Goal: Communication & Community: Connect with others

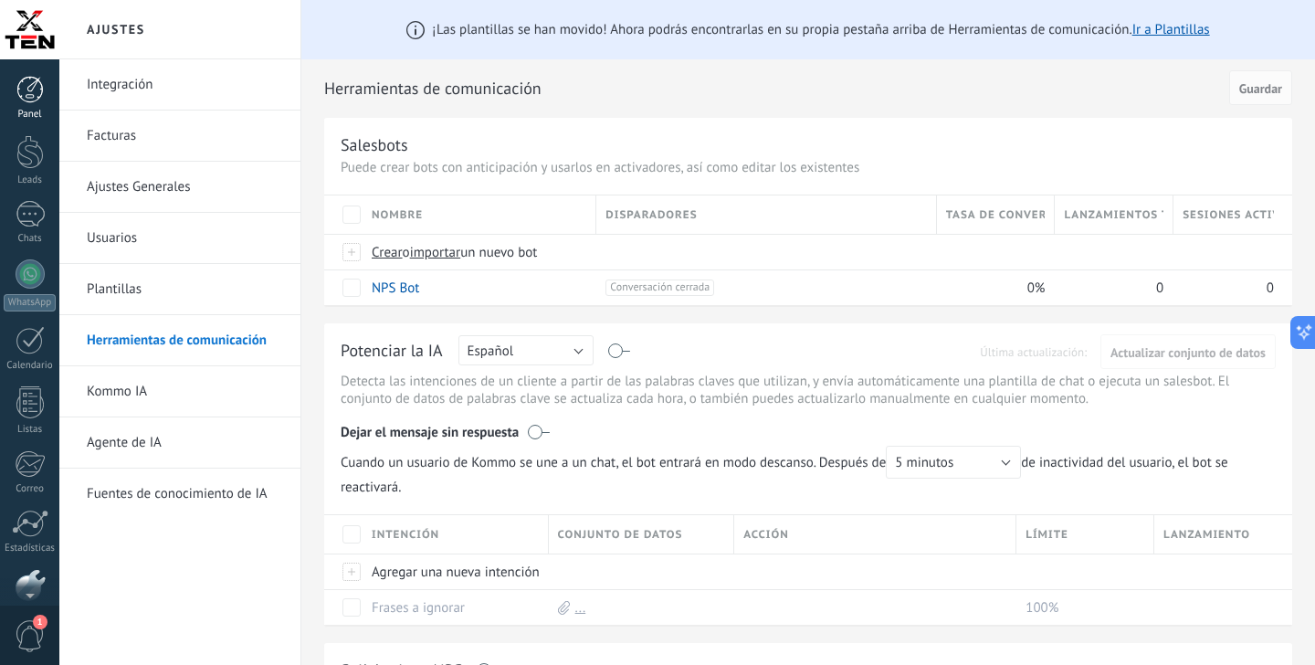
click at [24, 89] on div at bounding box center [29, 89] width 27 height 27
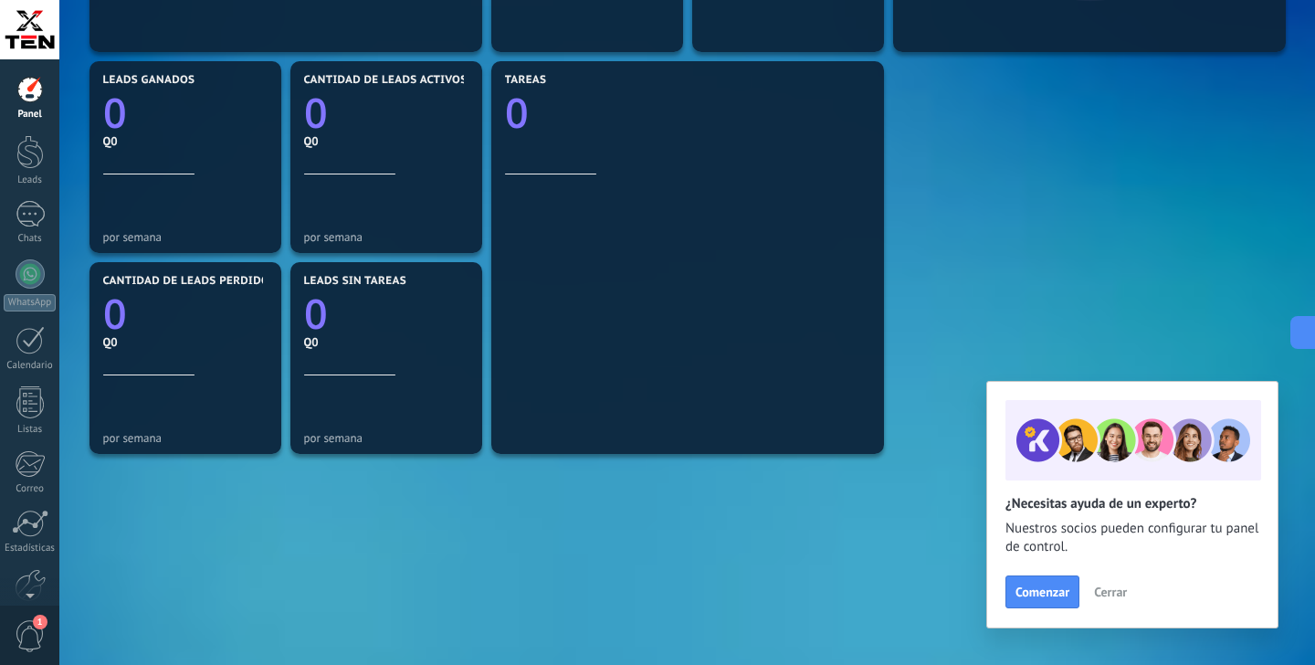
scroll to position [627, 0]
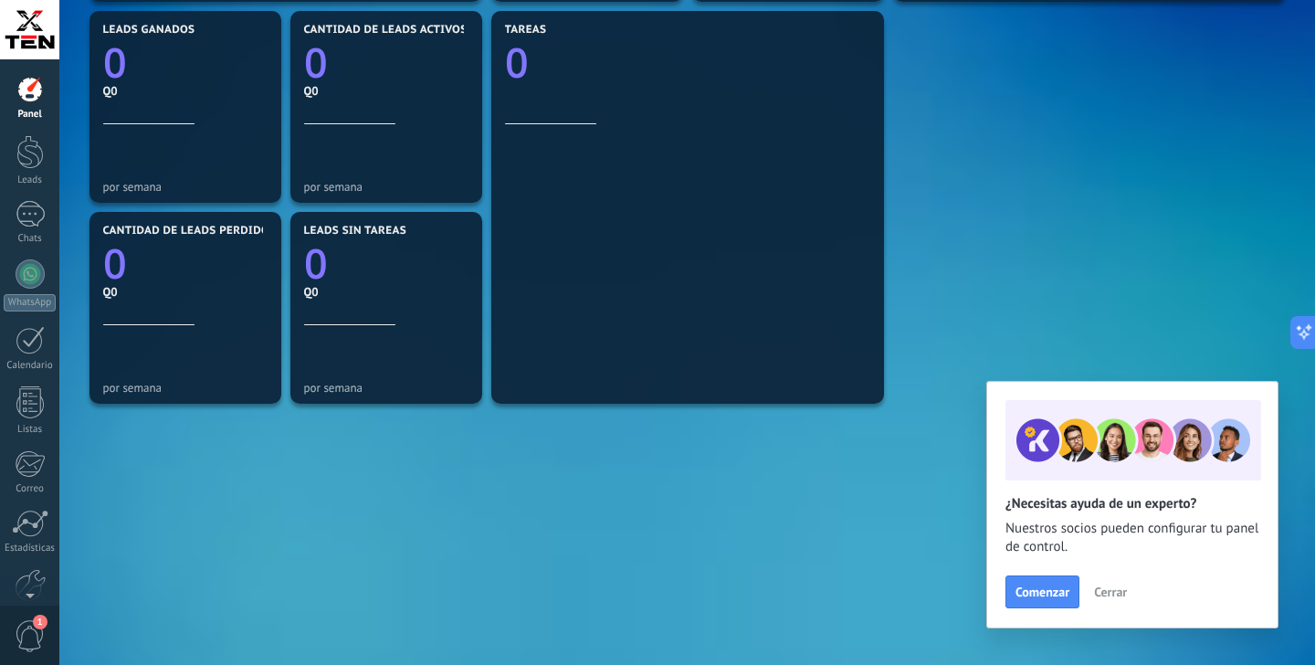
click at [1119, 592] on span "Cerrar" at bounding box center [1110, 591] width 33 height 13
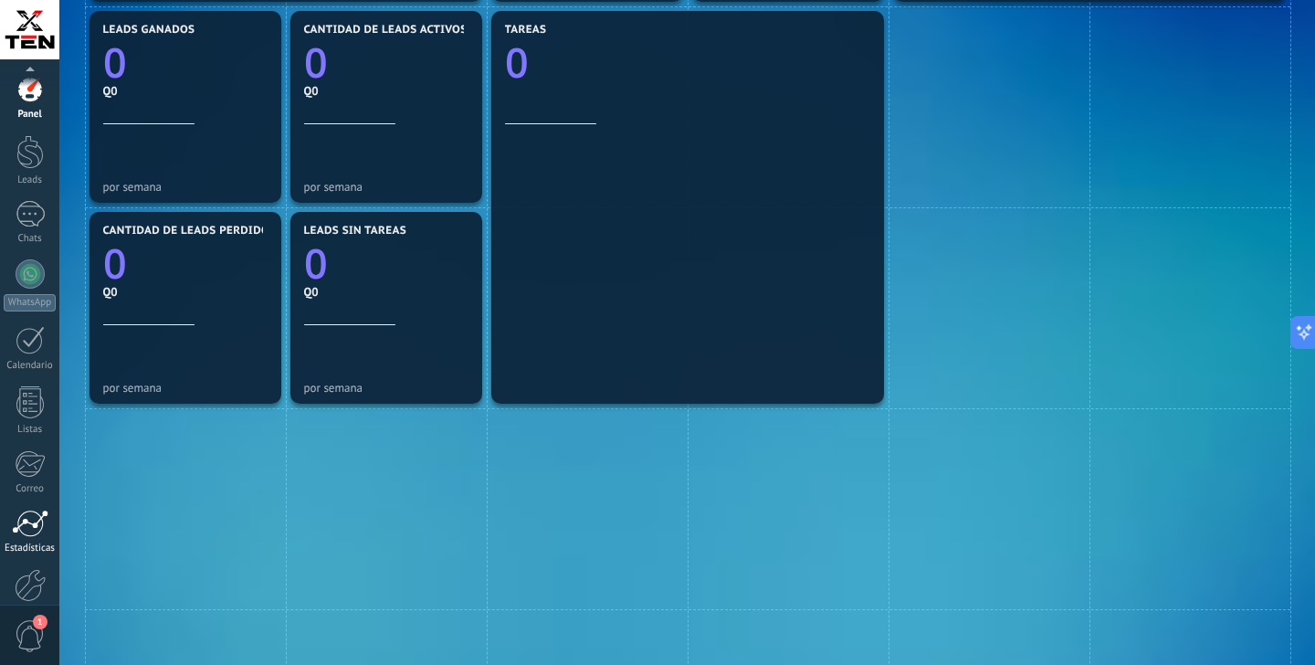
scroll to position [97, 0]
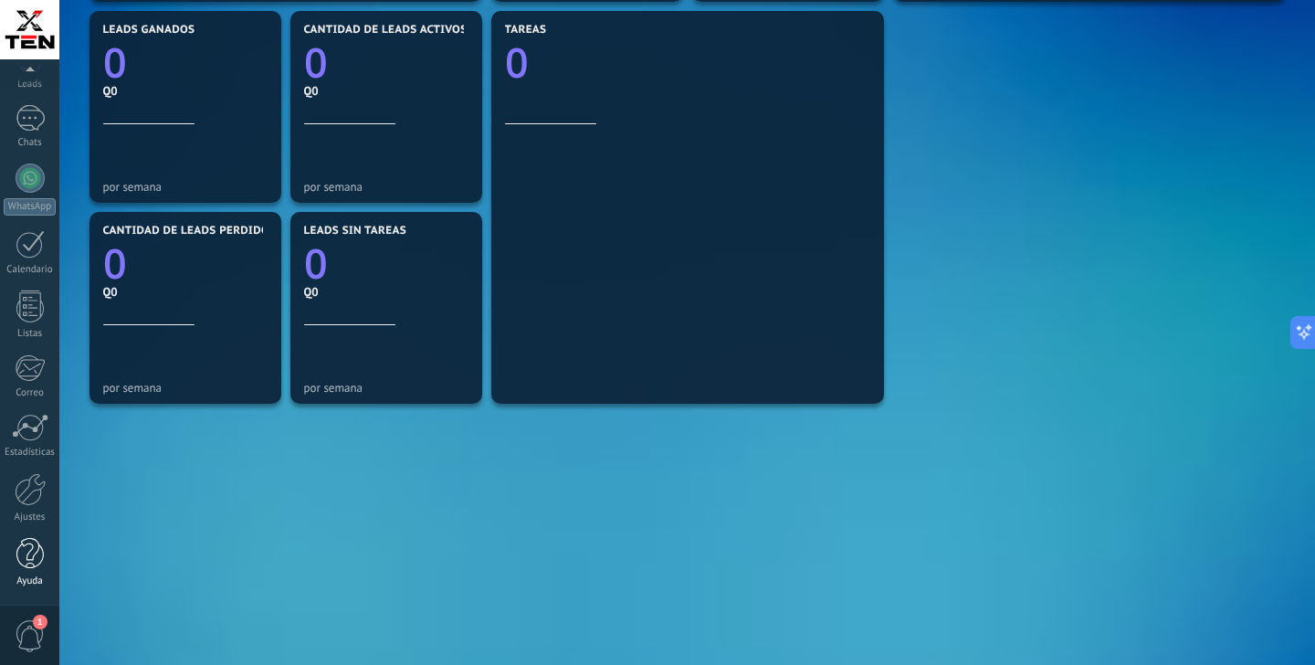
click at [31, 560] on div at bounding box center [29, 554] width 27 height 32
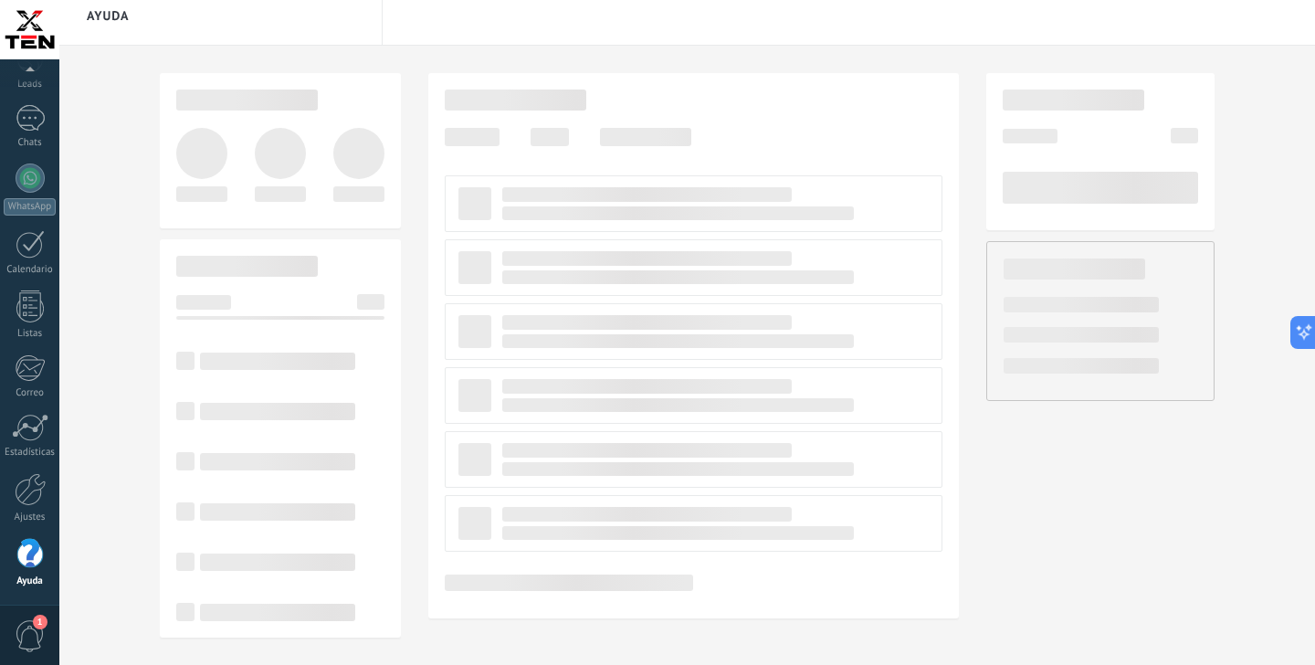
scroll to position [97, 0]
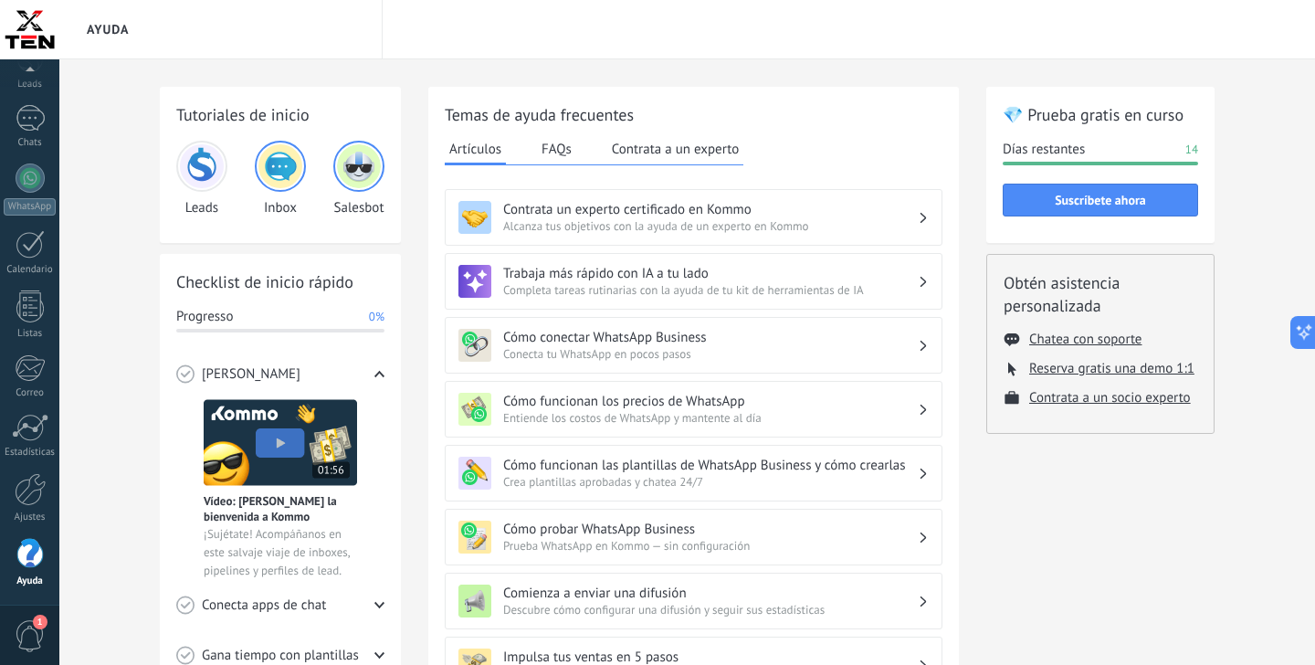
click at [291, 450] on img at bounding box center [280, 442] width 153 height 87
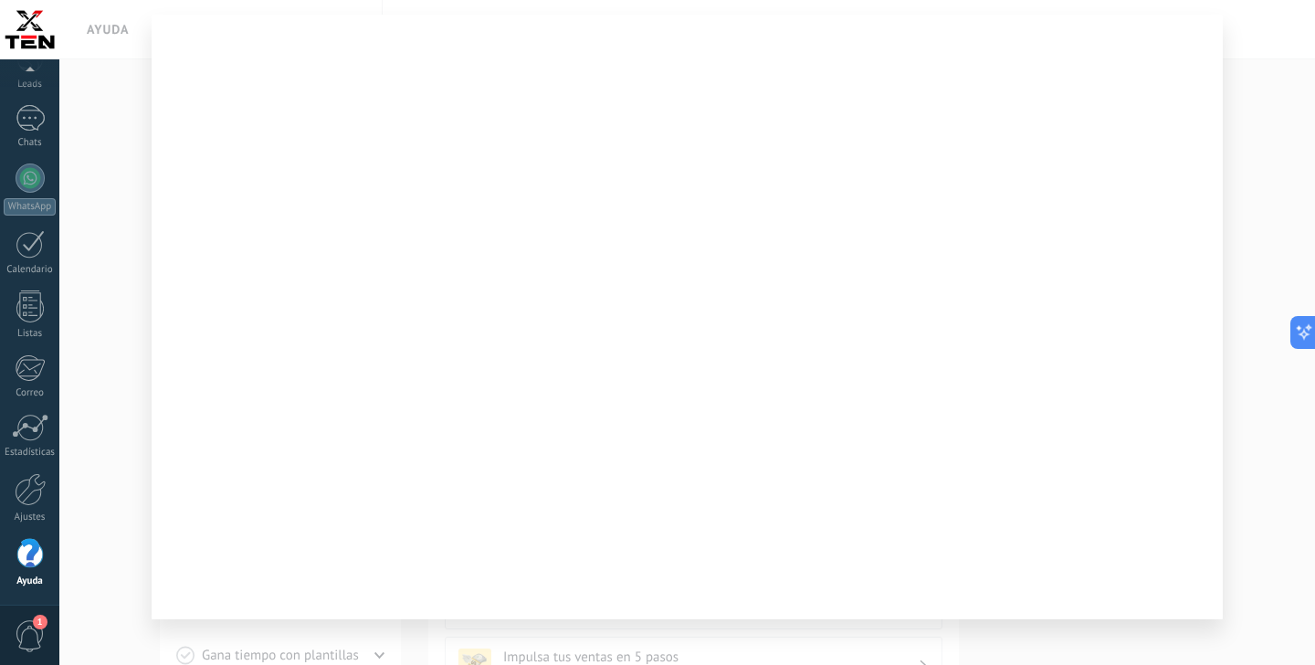
scroll to position [59, 0]
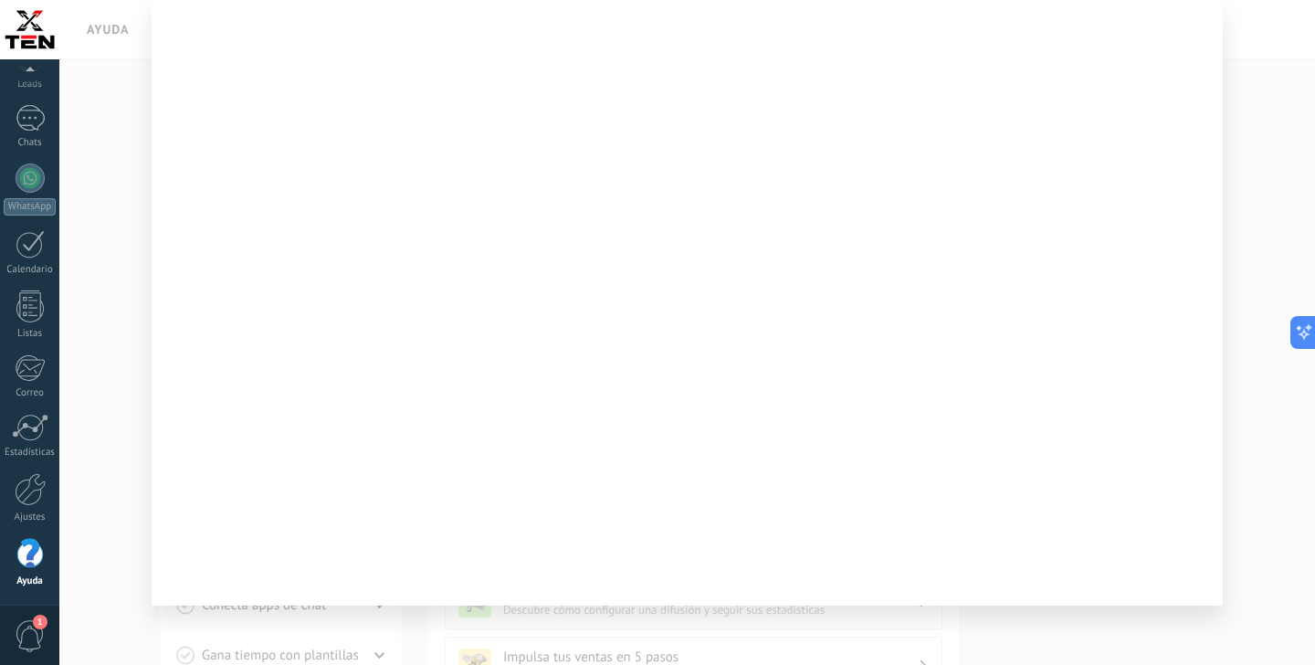
click at [1255, 500] on div at bounding box center [687, 332] width 1256 height 665
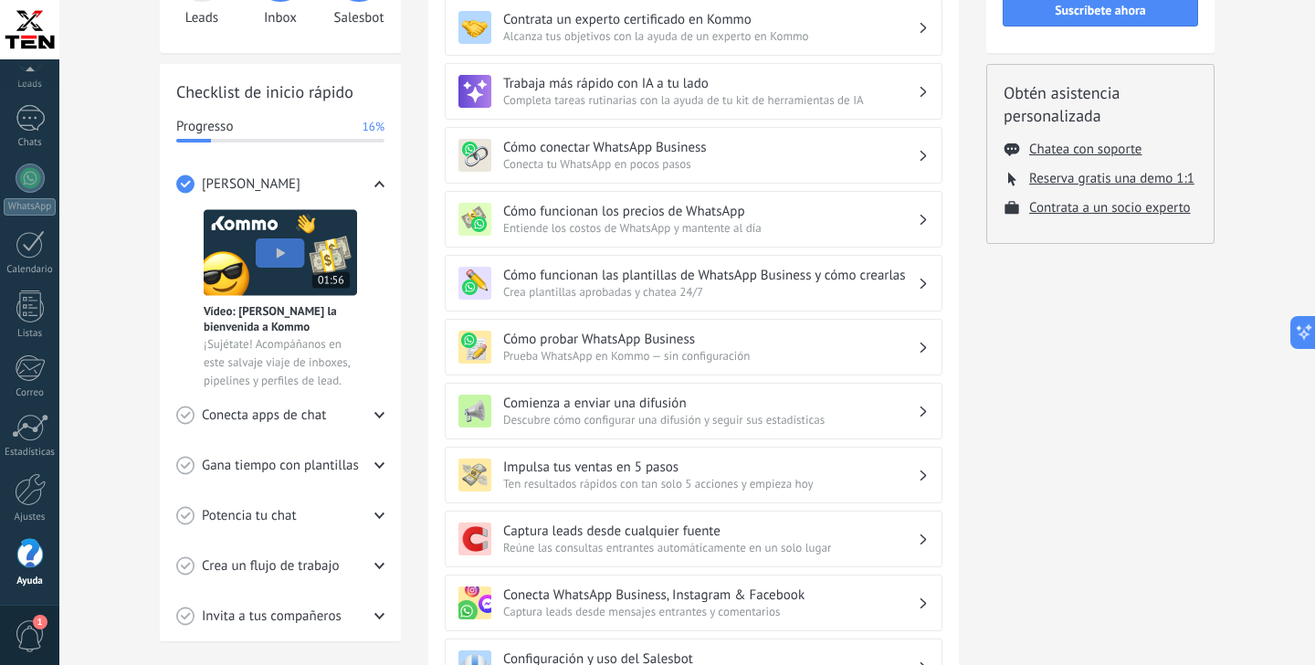
scroll to position [205, 0]
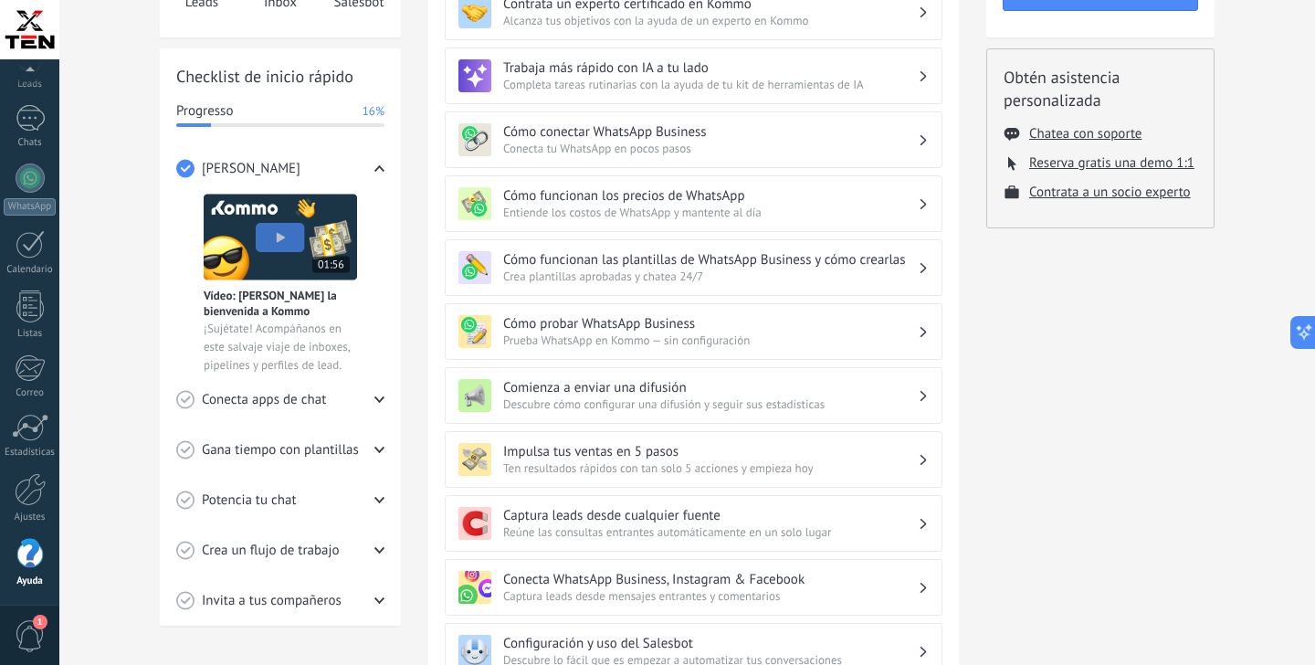
click at [355, 395] on div "Conecta apps de chat" at bounding box center [280, 399] width 208 height 50
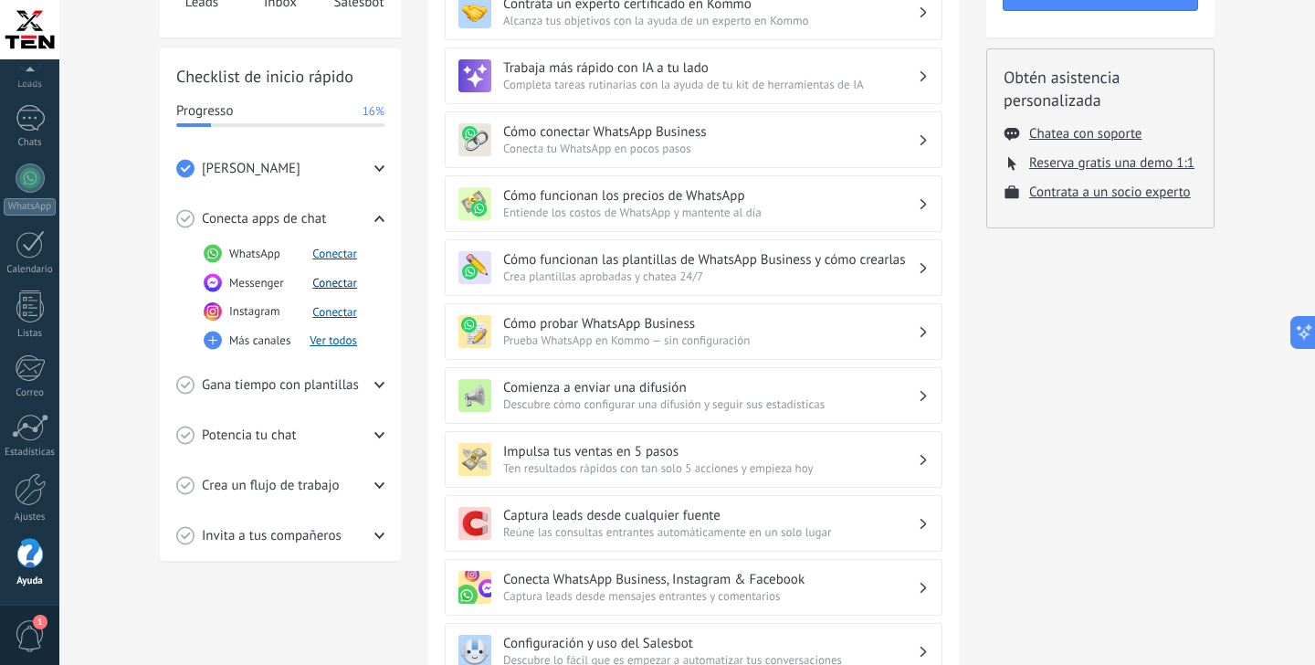
click at [331, 287] on button "Conectar" at bounding box center [334, 283] width 45 height 16
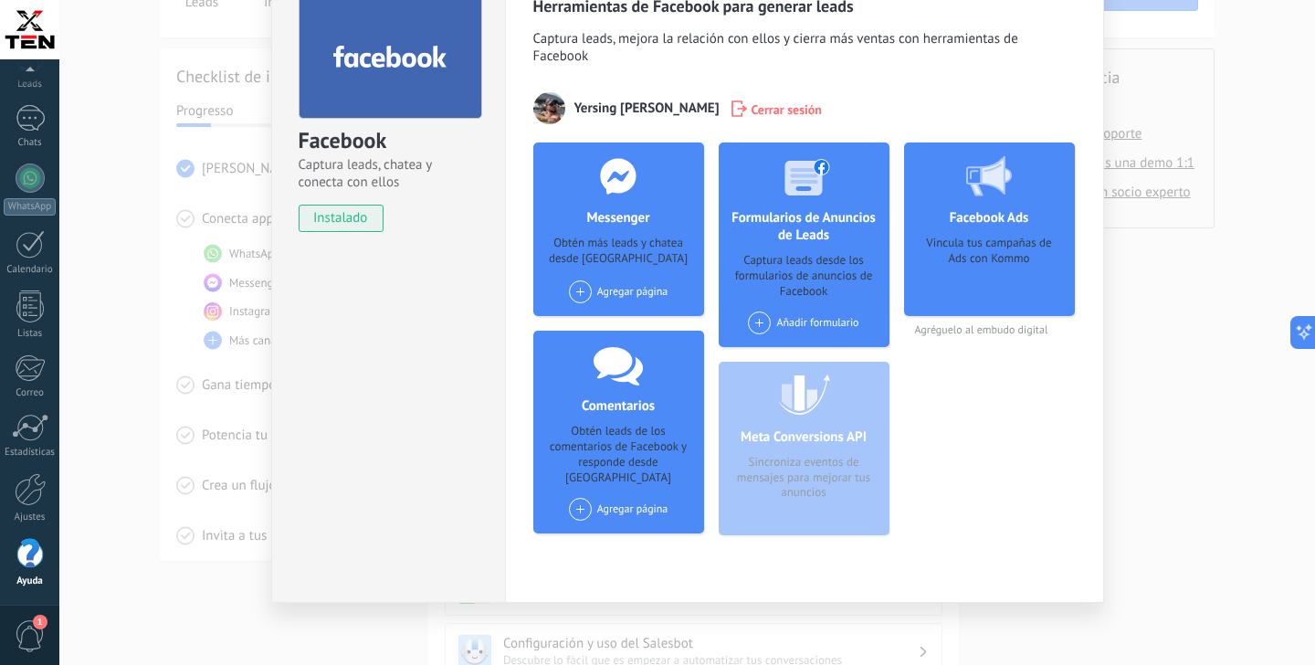
scroll to position [108, 0]
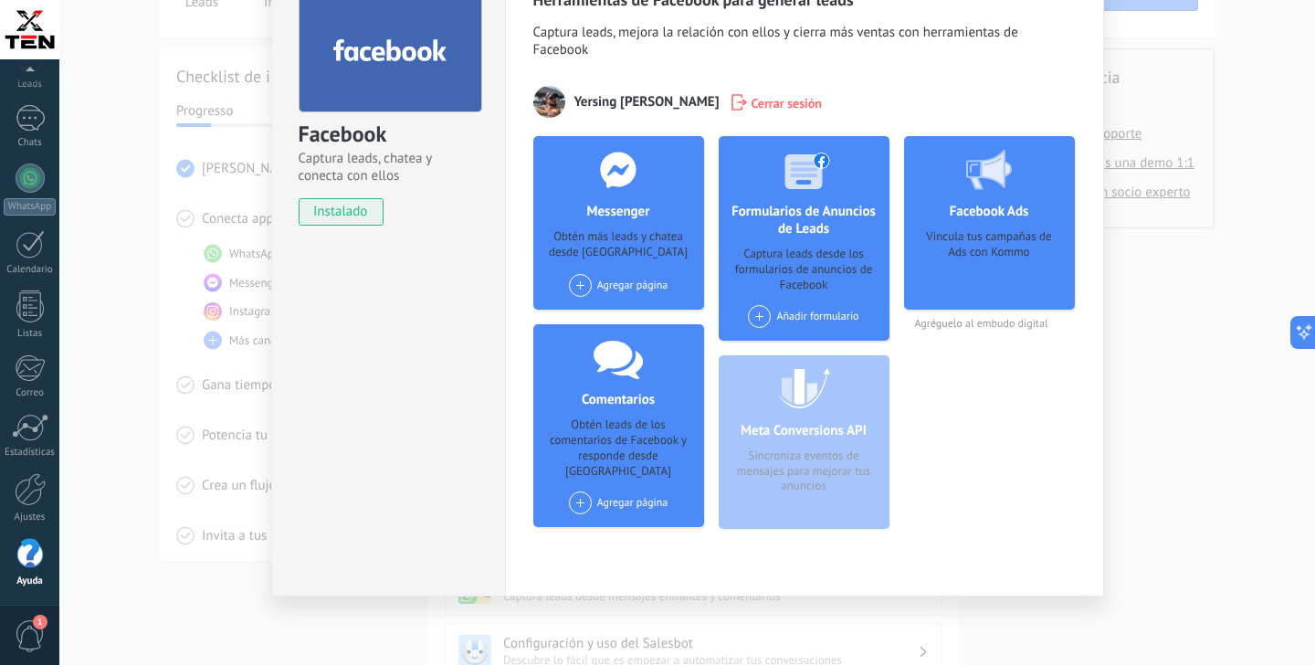
click at [615, 278] on div "Agregar página" at bounding box center [619, 285] width 100 height 23
click at [627, 323] on div "TEN [GEOGRAPHIC_DATA]" at bounding box center [647, 319] width 161 height 40
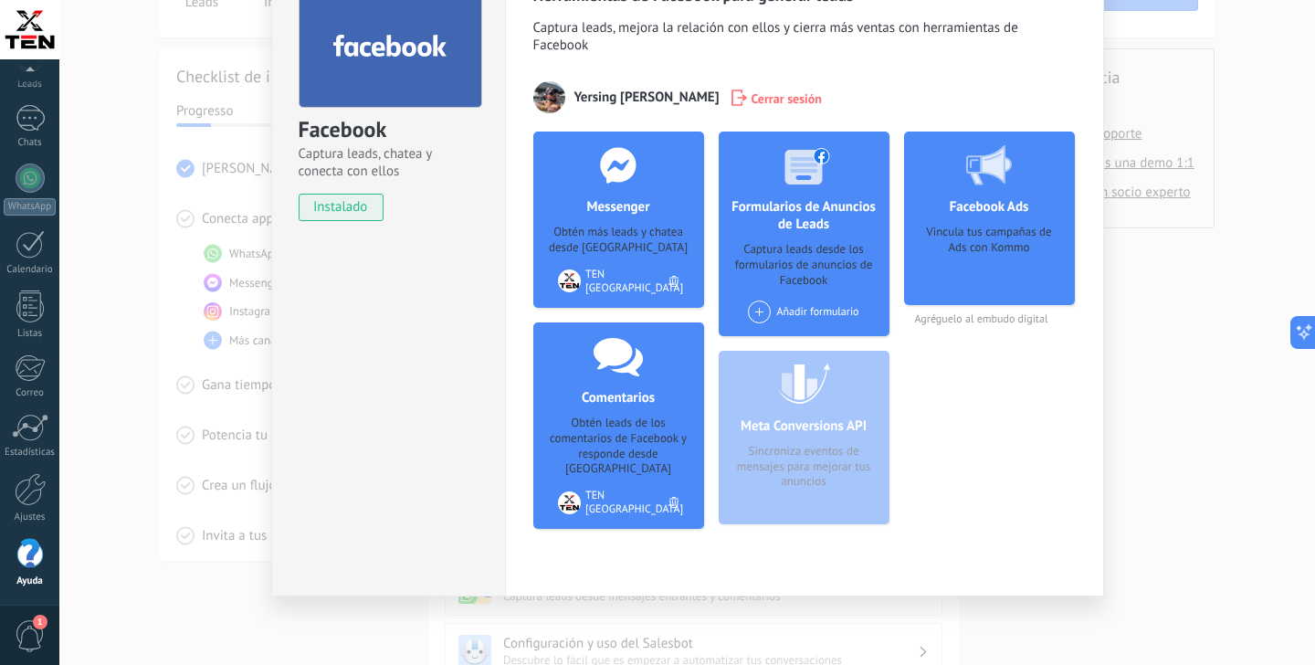
scroll to position [0, 0]
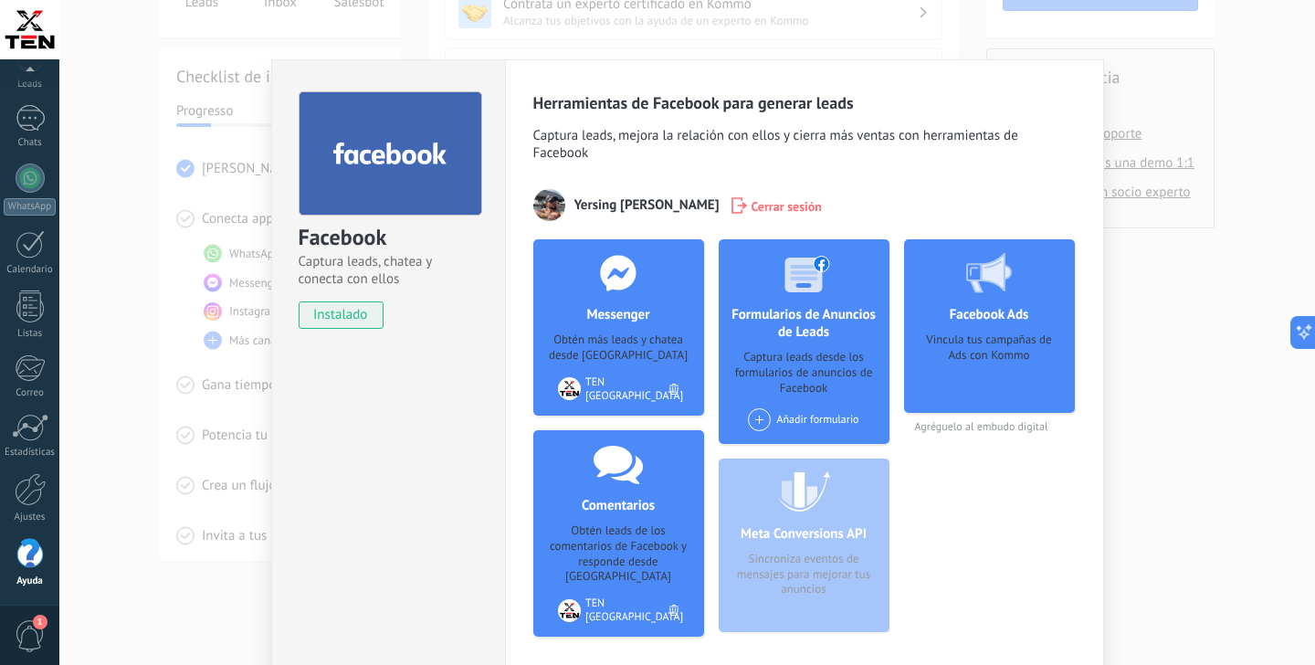
click at [1158, 337] on div "Facebook Captura leads, chatea y conecta con ellos instalado Desinstalar Herram…" at bounding box center [687, 332] width 1256 height 665
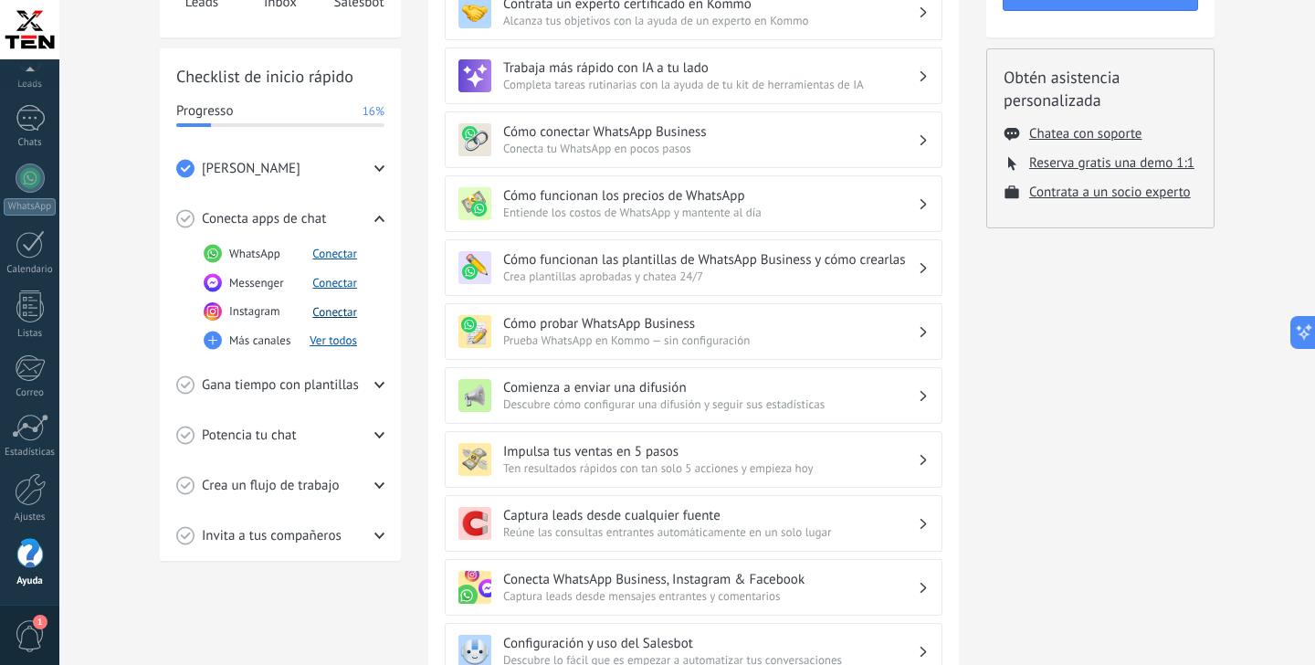
click at [337, 315] on button "Conectar" at bounding box center [334, 312] width 45 height 16
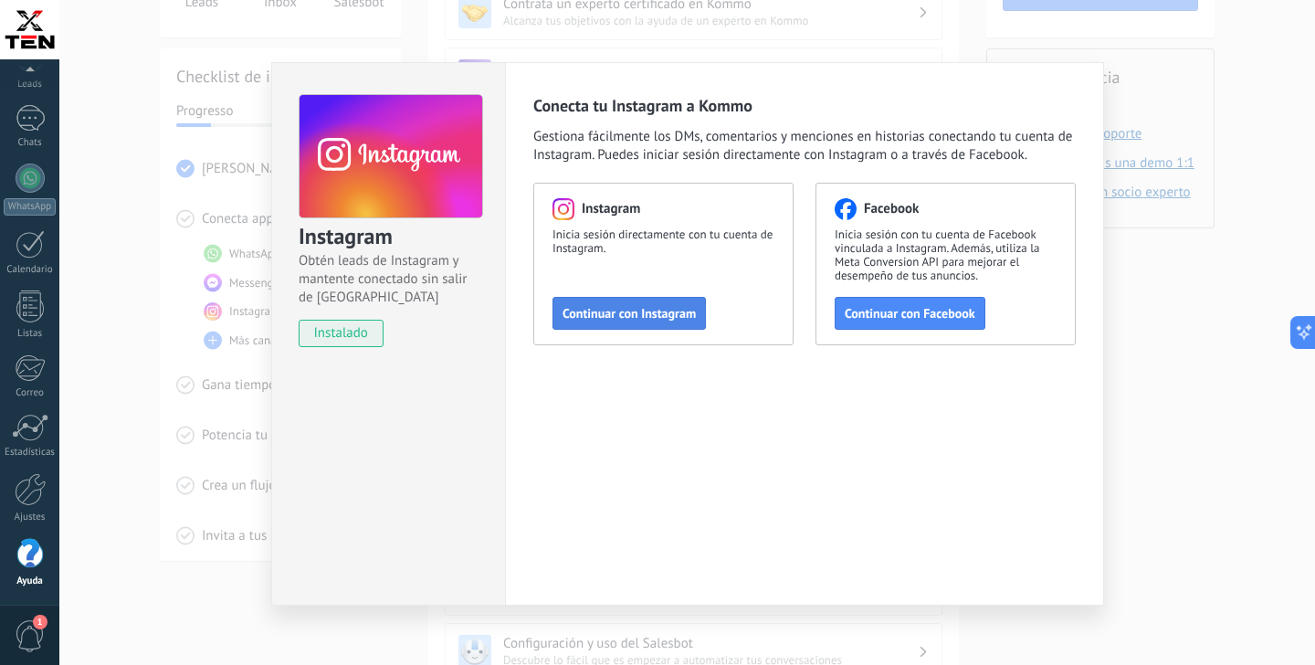
click at [635, 314] on span "Continuar con Instagram" at bounding box center [628, 313] width 133 height 13
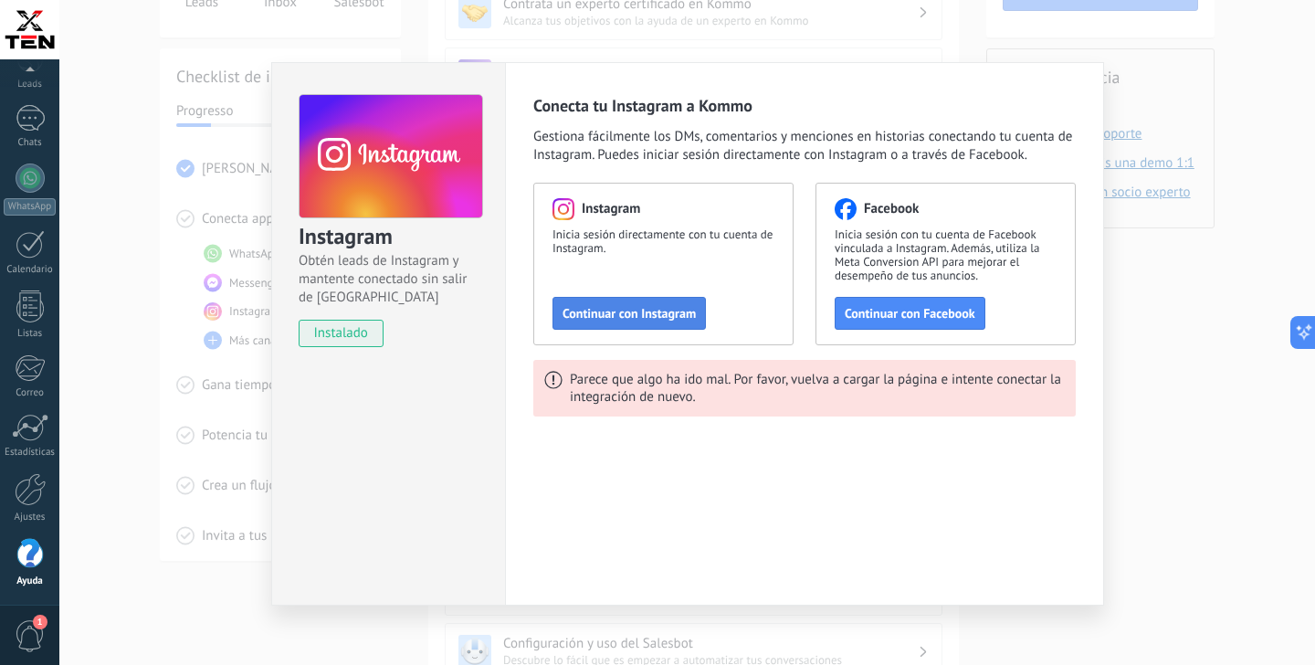
scroll to position [97, 0]
click at [893, 307] on span "Continuar con Facebook" at bounding box center [910, 313] width 131 height 13
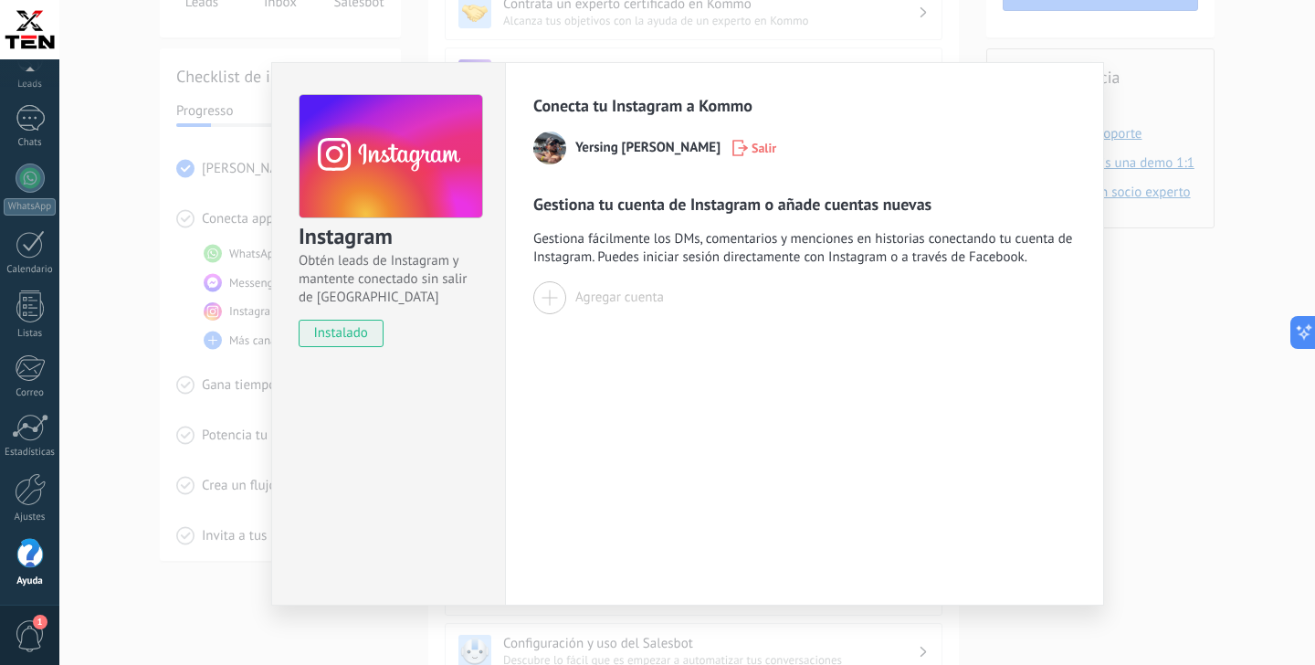
click at [594, 297] on div "Agregar cuenta" at bounding box center [619, 297] width 89 height 17
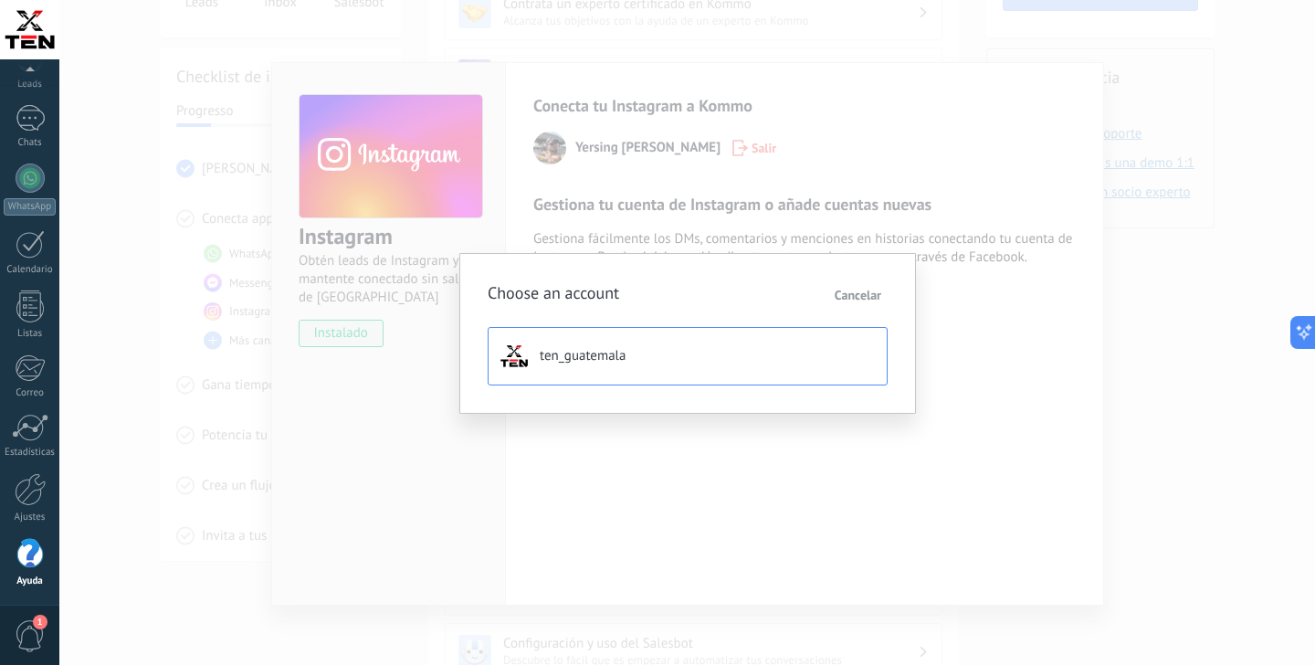
click at [583, 364] on button "ten_guatemala" at bounding box center [688, 356] width 400 height 58
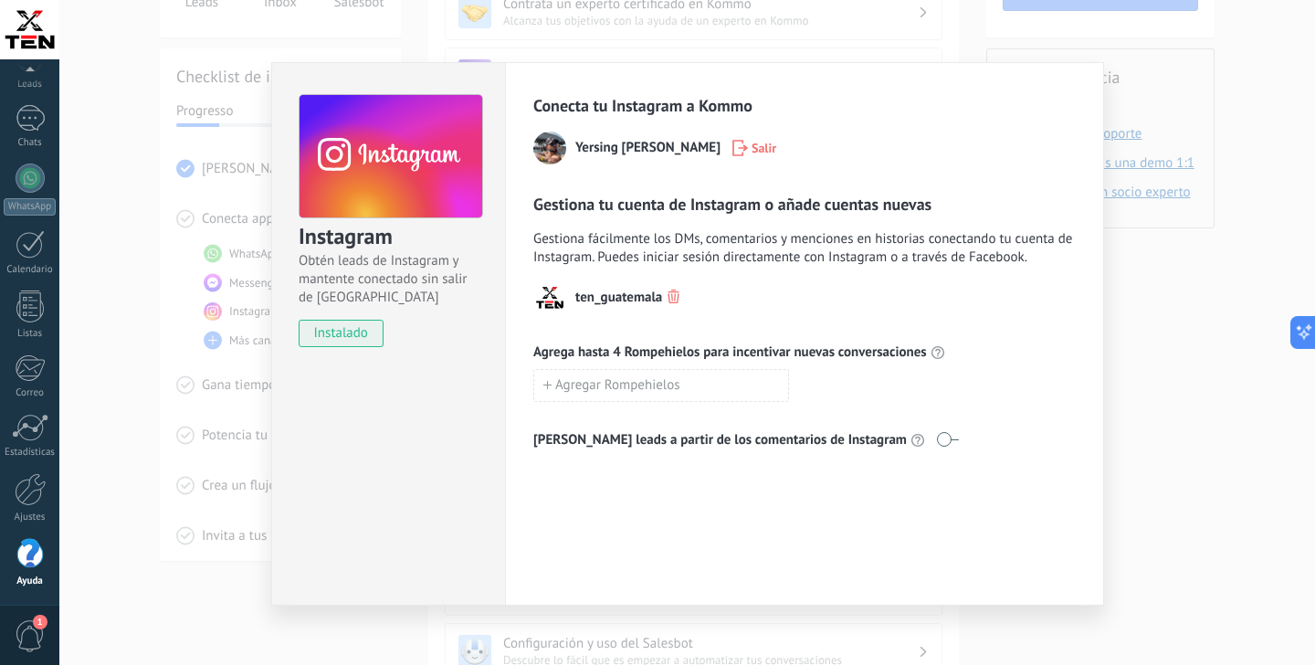
click at [936, 439] on span at bounding box center [947, 439] width 23 height 15
click at [1153, 458] on div "Instagram Obtén leads de Instagram y mantente conectado sin salir de Kommo inst…" at bounding box center [687, 332] width 1256 height 665
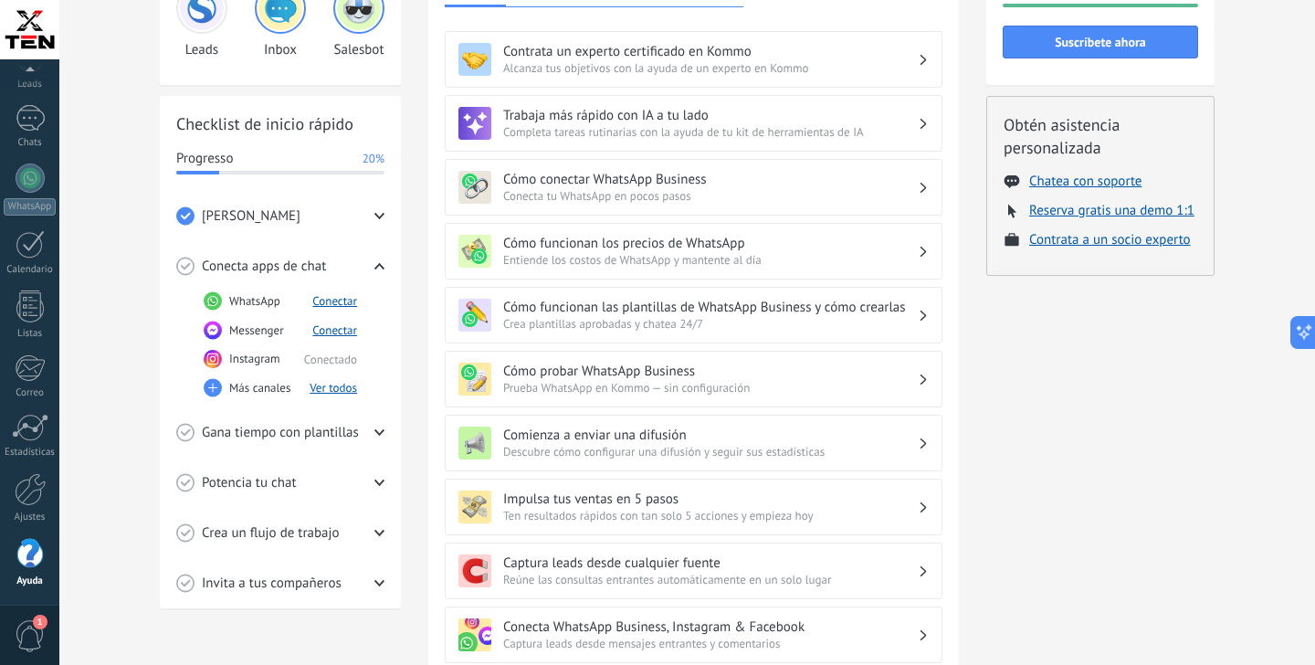
scroll to position [156, 0]
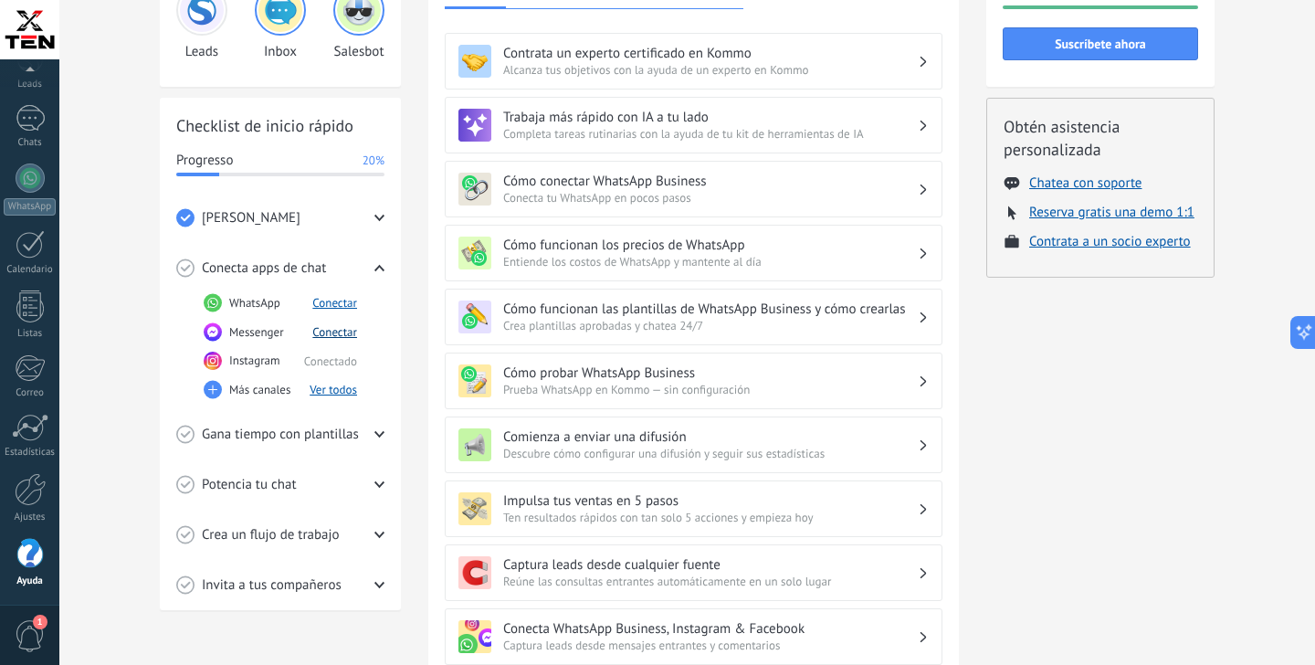
click at [327, 331] on button "Conectar" at bounding box center [334, 332] width 45 height 16
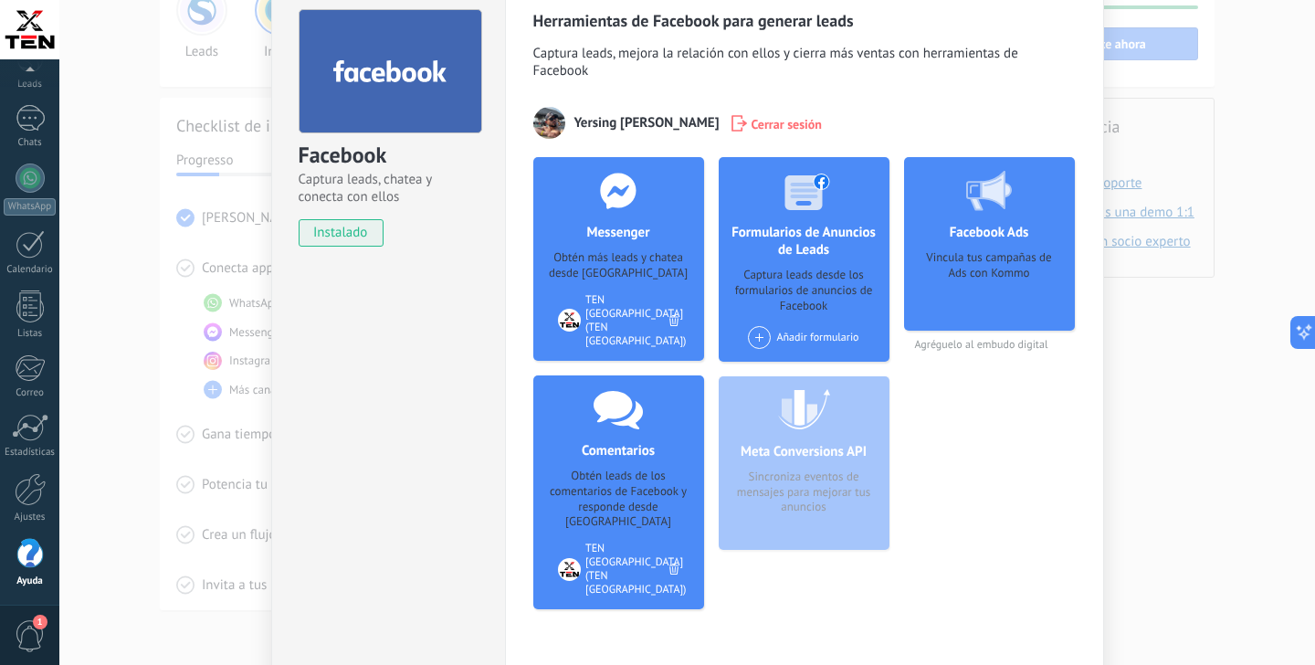
scroll to position [88, 0]
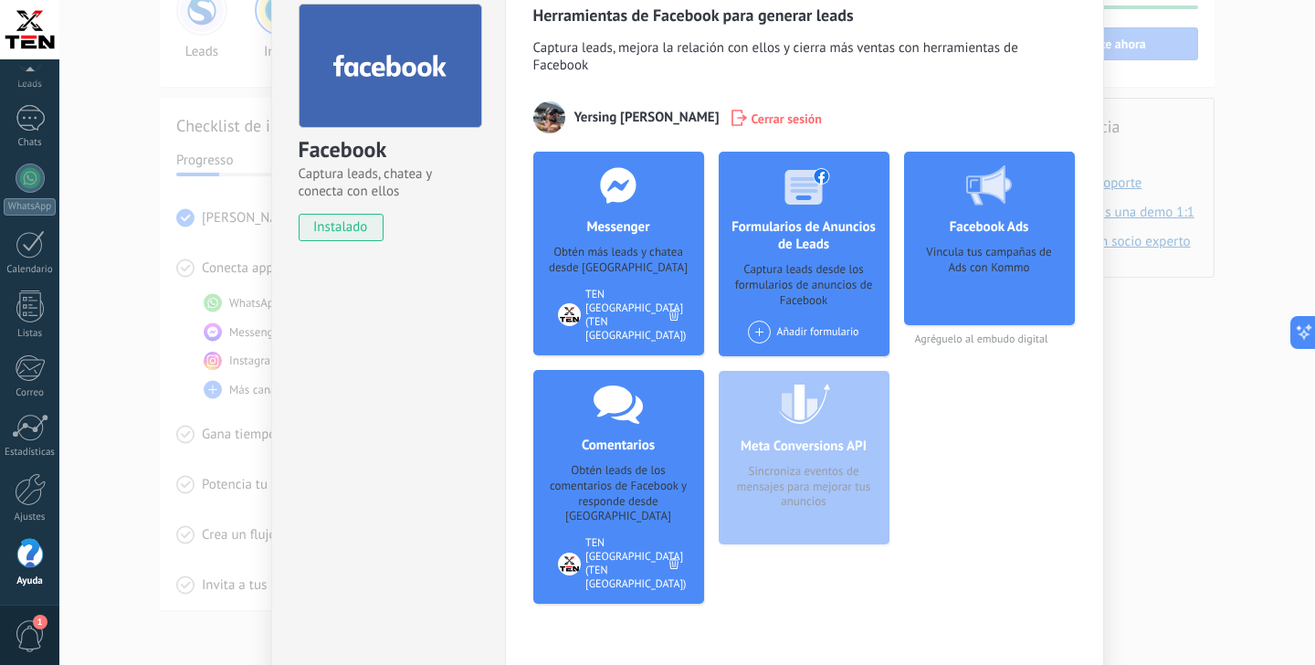
click at [624, 236] on h4 "Messenger" at bounding box center [618, 226] width 72 height 17
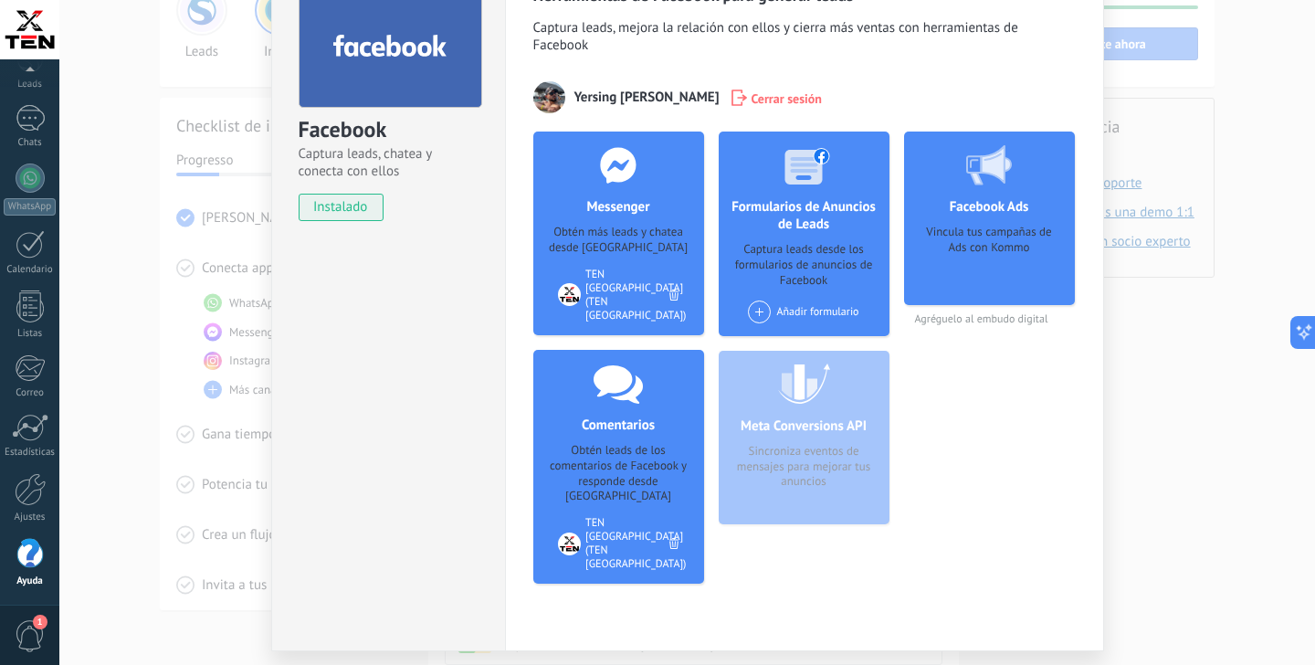
click at [575, 532] on div at bounding box center [569, 543] width 23 height 23
click at [671, 538] on icon at bounding box center [673, 543] width 9 height 11
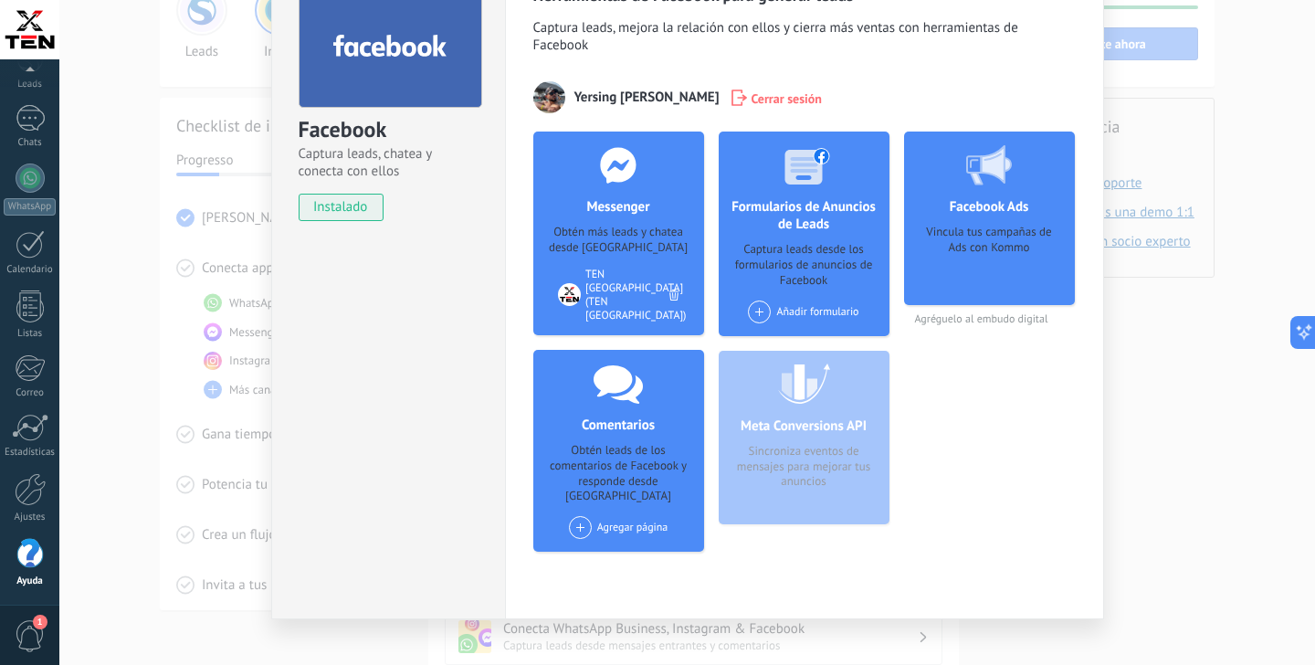
scroll to position [0, 0]
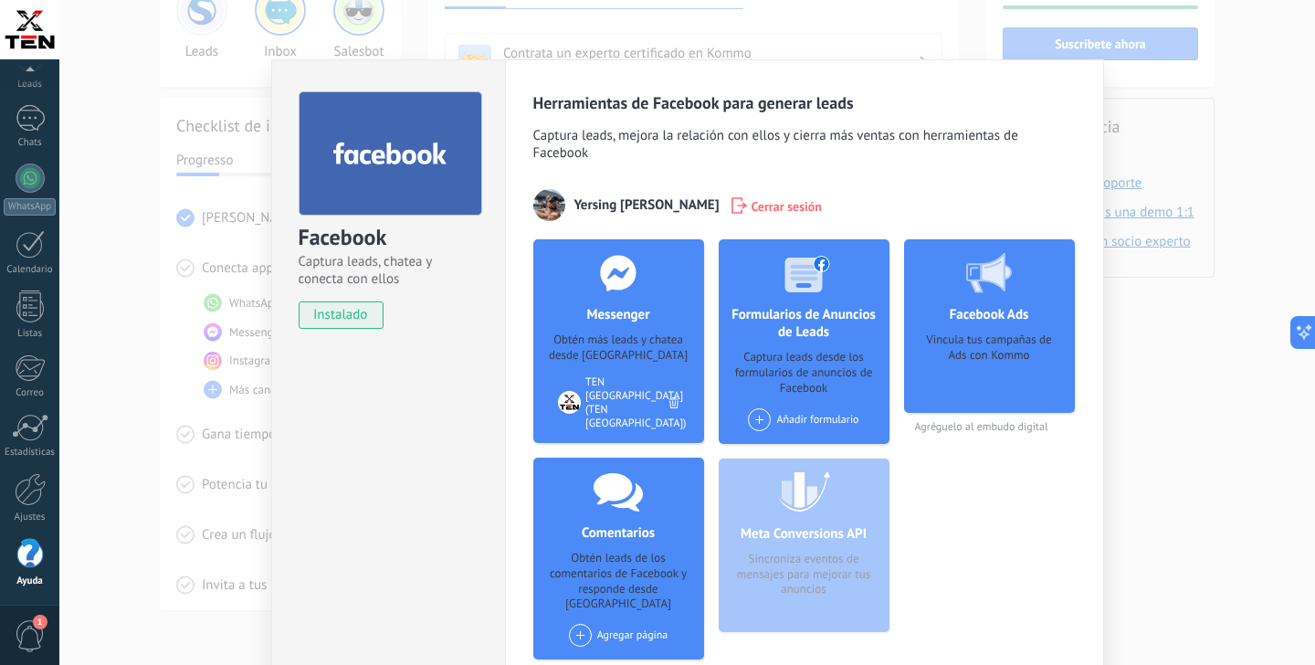
click at [1137, 509] on div "Facebook Captura leads, chatea y conecta con ellos instalado Desinstalar Herram…" at bounding box center [687, 332] width 1256 height 665
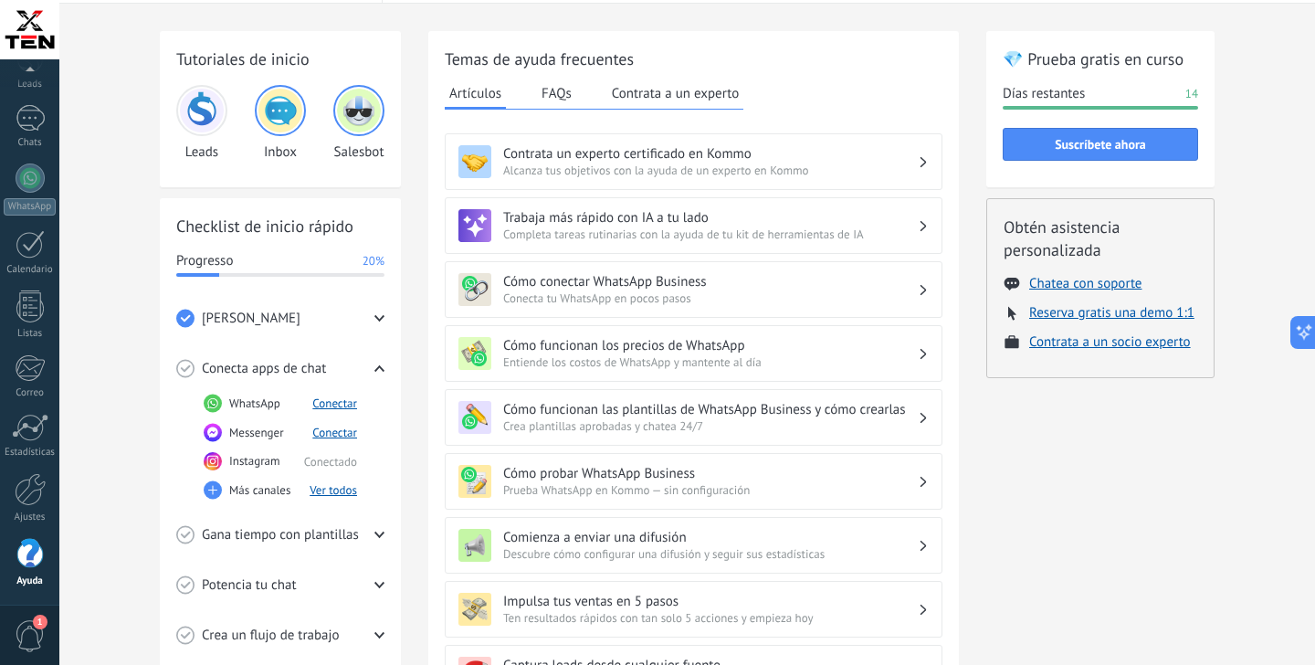
scroll to position [52, 0]
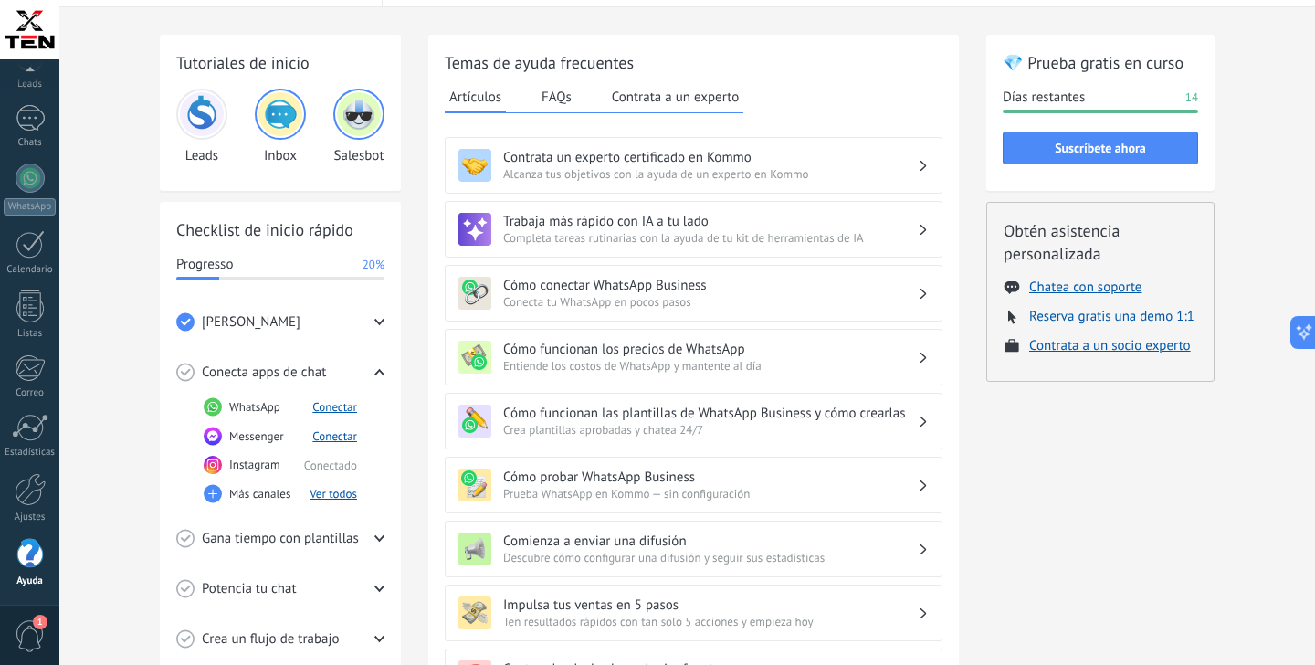
click at [378, 369] on icon at bounding box center [379, 372] width 10 height 10
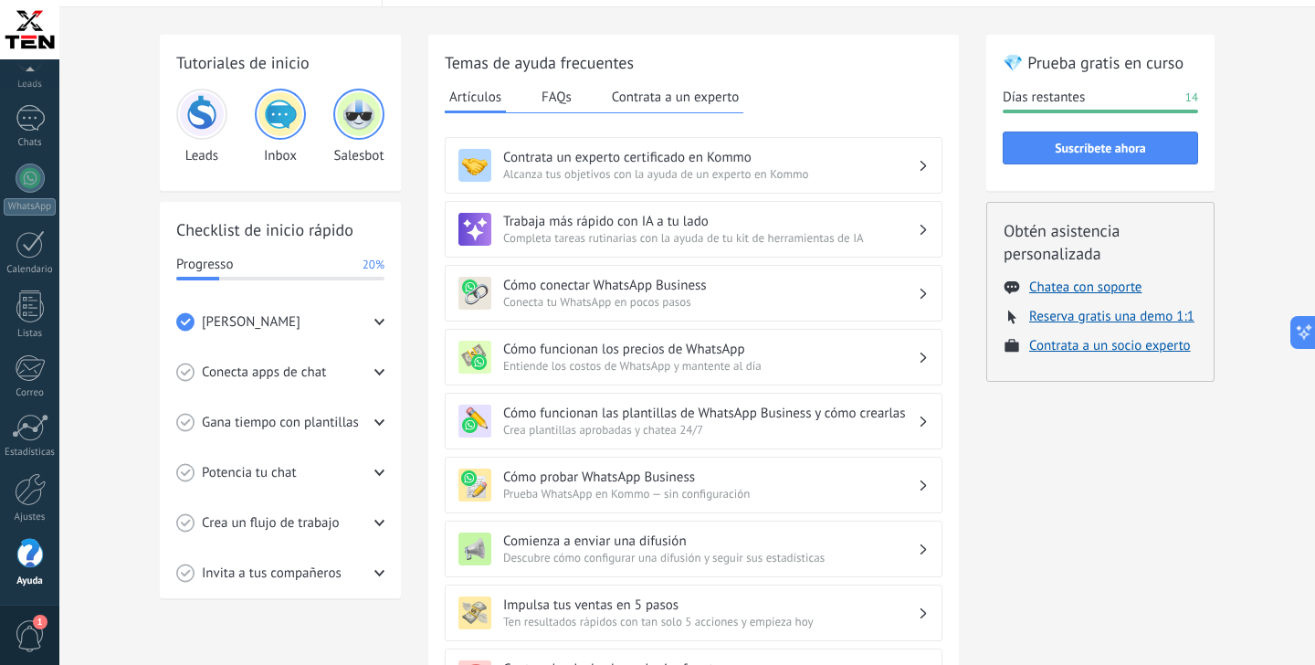
click at [316, 414] on div "Gana tiempo con plantillas" at bounding box center [280, 422] width 208 height 50
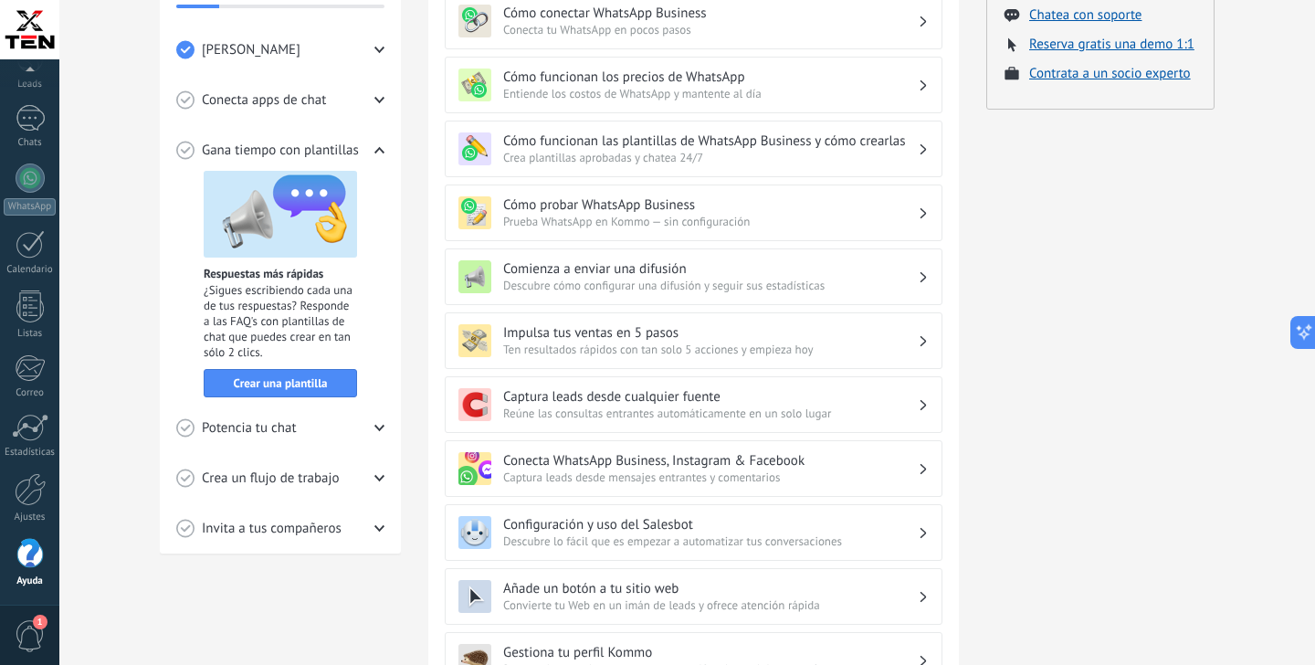
scroll to position [335, 0]
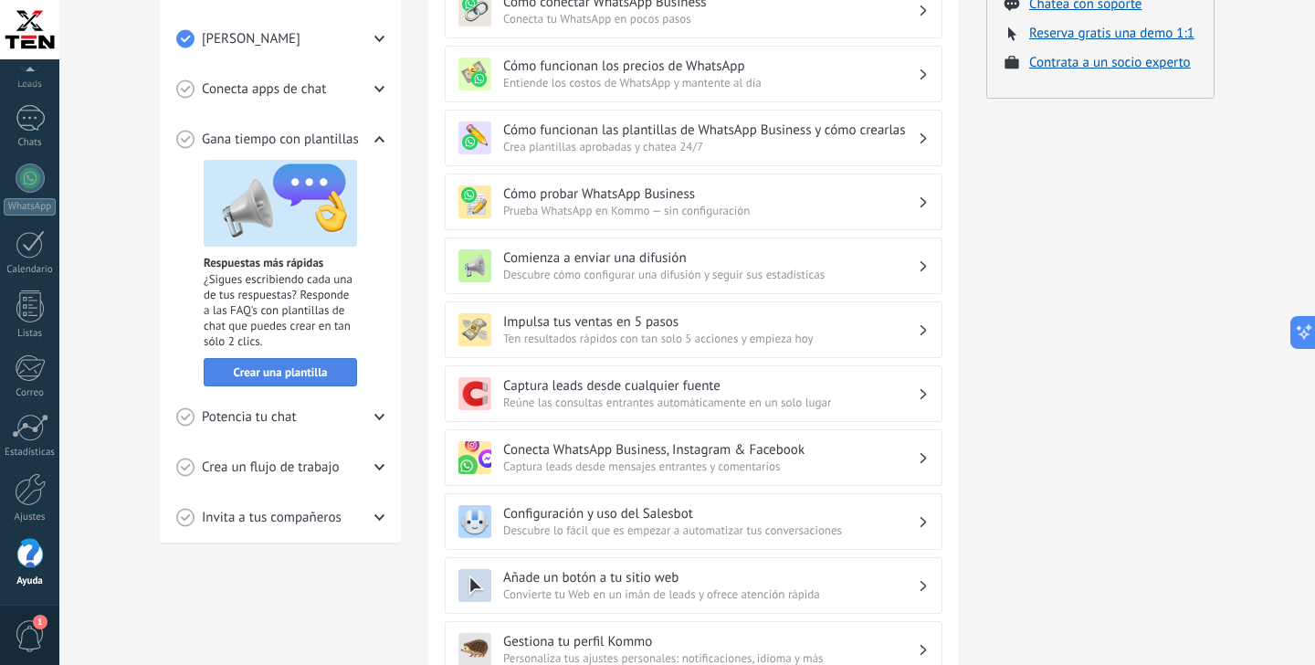
click at [264, 369] on span "Crear una plantilla" at bounding box center [281, 372] width 94 height 13
